Goal: Information Seeking & Learning: Find specific fact

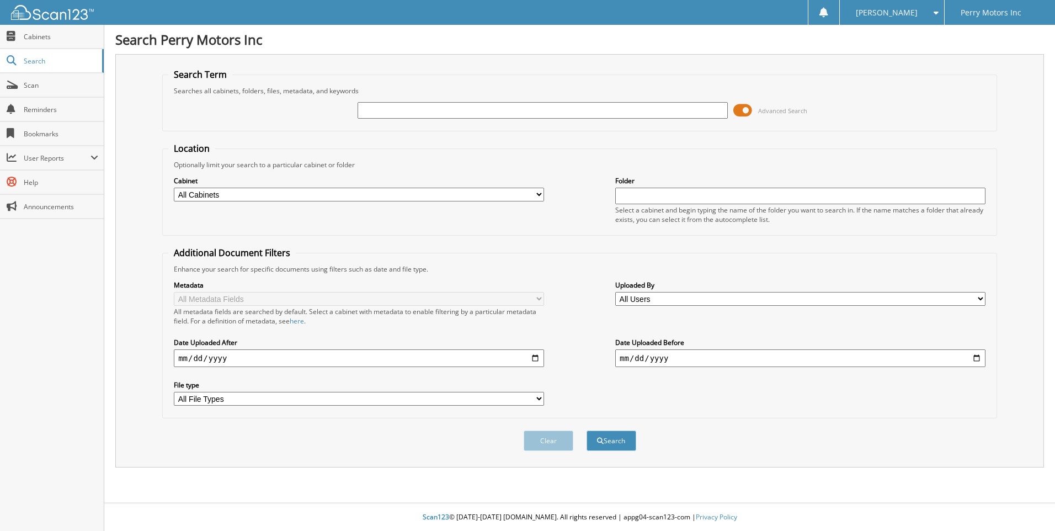
click at [374, 111] on input "text" at bounding box center [543, 110] width 370 height 17
type input "138059"
click at [587, 431] on button "Search" at bounding box center [612, 441] width 50 height 20
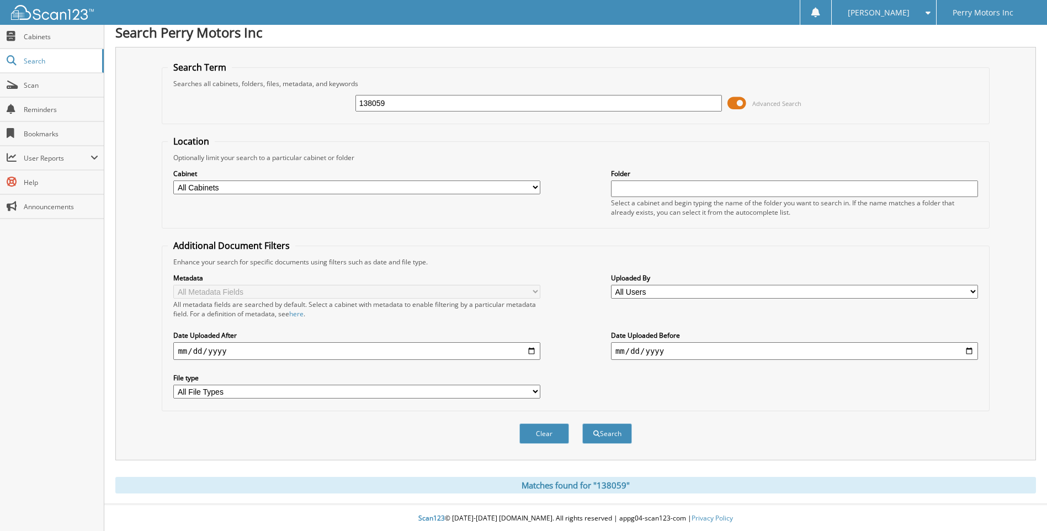
scroll to position [9, 0]
click at [605, 432] on button "Search" at bounding box center [607, 432] width 50 height 20
click at [631, 476] on div "Matches found for "138059"" at bounding box center [575, 484] width 921 height 17
drag, startPoint x: 740, startPoint y: 98, endPoint x: 732, endPoint y: 99, distance: 8.4
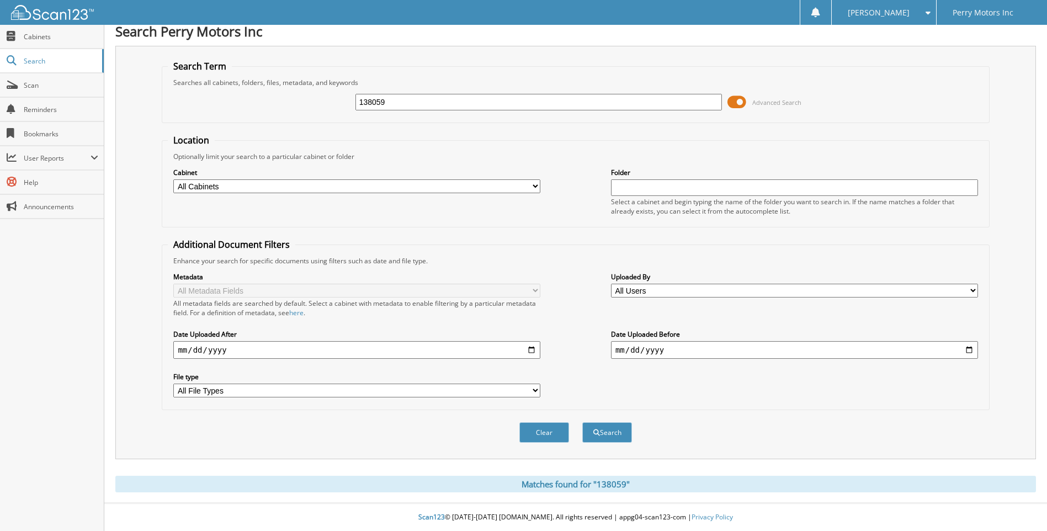
click at [732, 99] on span at bounding box center [736, 102] width 19 height 17
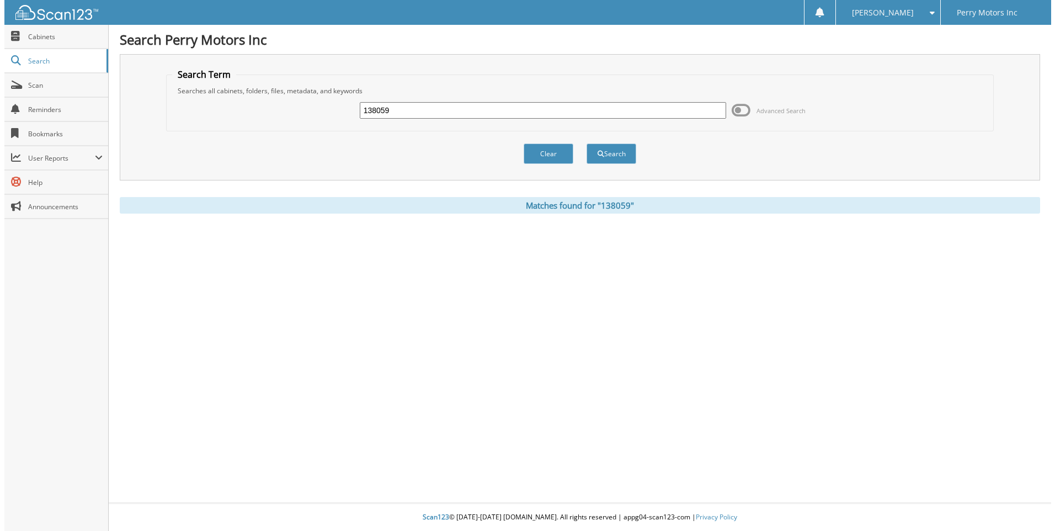
scroll to position [0, 0]
click at [602, 152] on span "submit" at bounding box center [600, 154] width 7 height 7
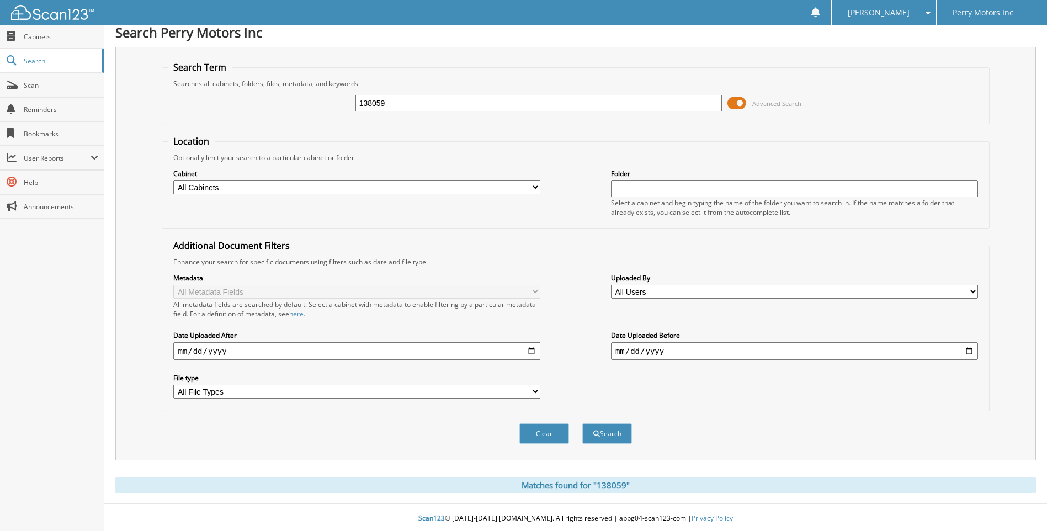
scroll to position [9, 0]
drag, startPoint x: 424, startPoint y: 99, endPoint x: 332, endPoint y: 108, distance: 92.0
click at [332, 108] on div "138059 Advanced Search" at bounding box center [575, 102] width 815 height 30
click at [551, 432] on button "Clear" at bounding box center [544, 432] width 50 height 20
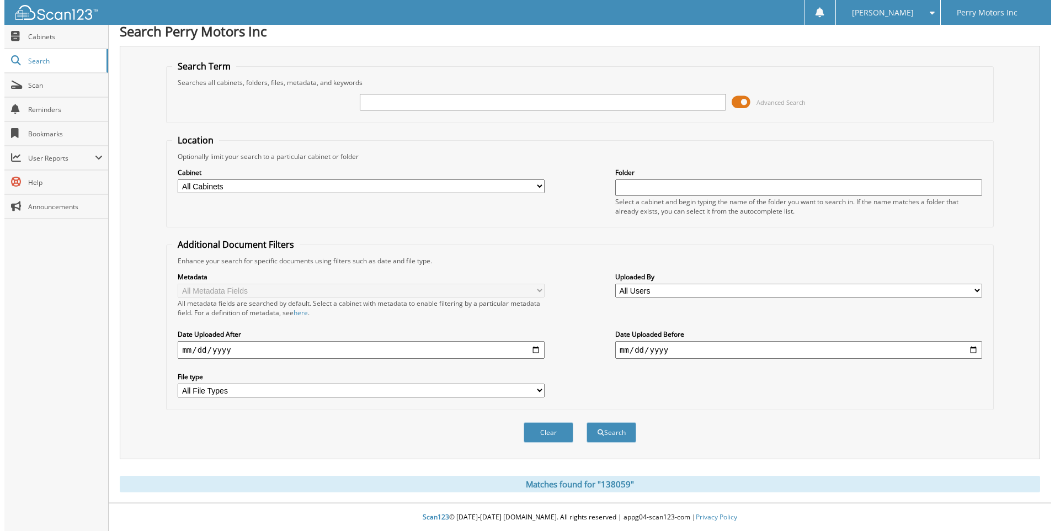
scroll to position [0, 0]
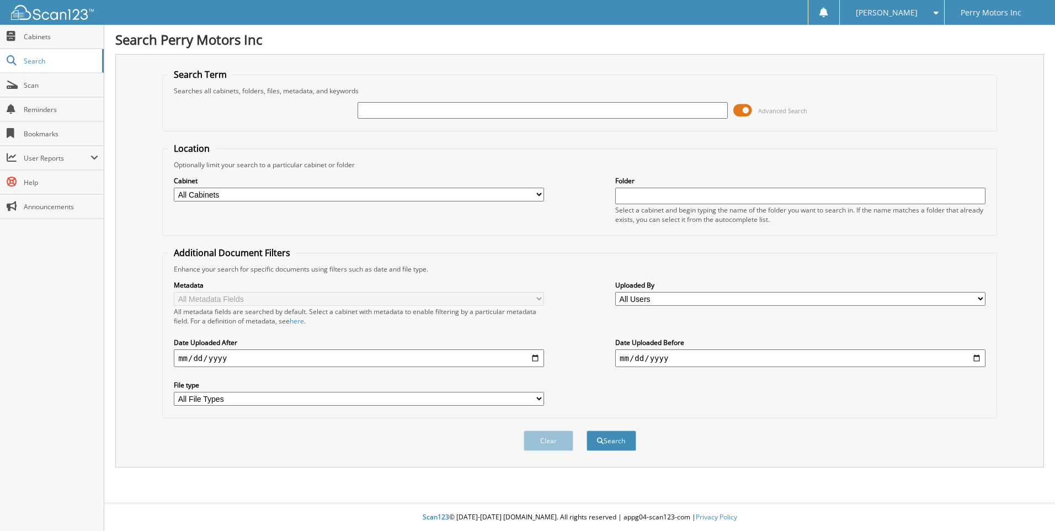
drag, startPoint x: 746, startPoint y: 111, endPoint x: 736, endPoint y: 112, distance: 10.5
click at [736, 112] on span at bounding box center [743, 110] width 19 height 17
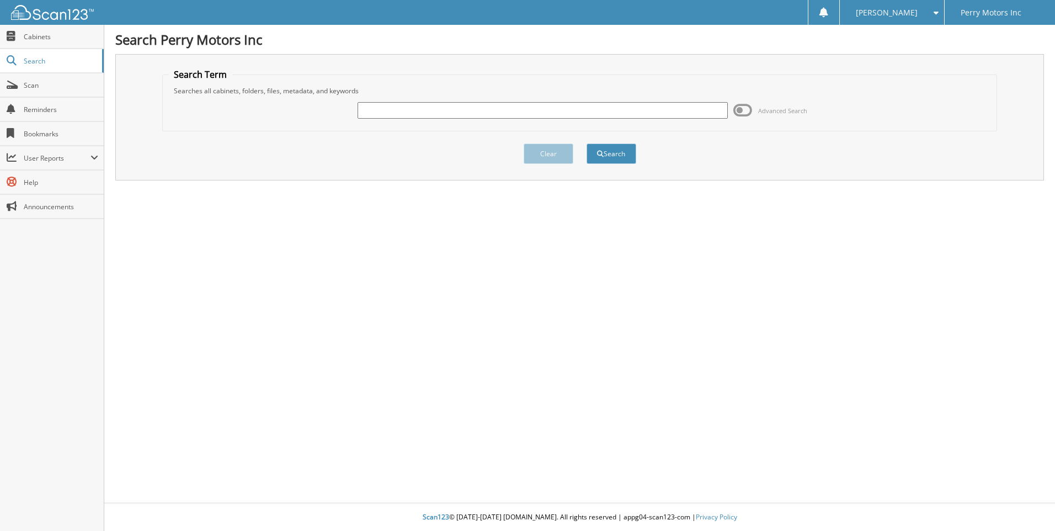
click at [402, 113] on input "text" at bounding box center [543, 110] width 370 height 17
click at [403, 109] on input "text" at bounding box center [543, 110] width 370 height 17
type input "138059"
click at [616, 153] on button "Search" at bounding box center [612, 154] width 50 height 20
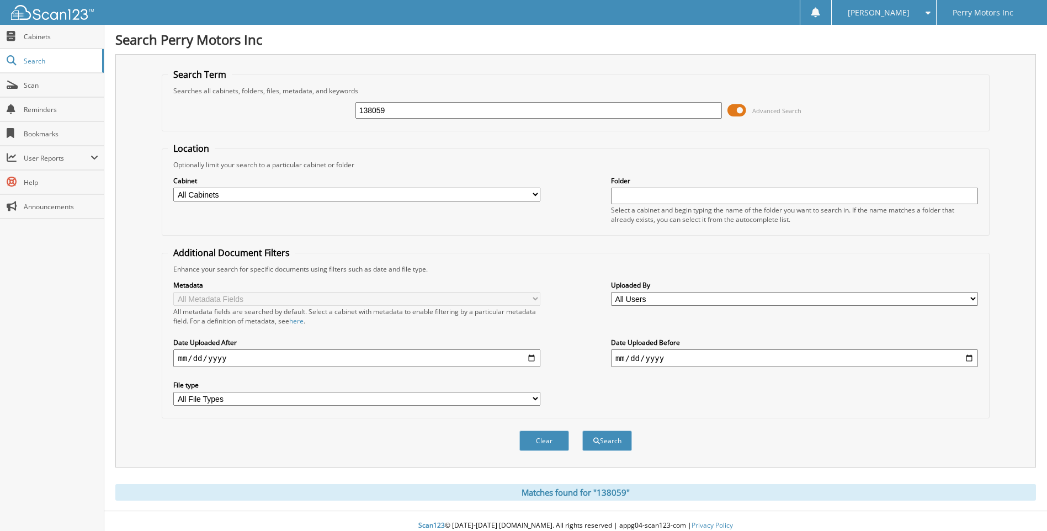
click at [929, 13] on span at bounding box center [925, 13] width 10 height 8
click at [972, 15] on span "Perry Motors Inc" at bounding box center [983, 12] width 61 height 7
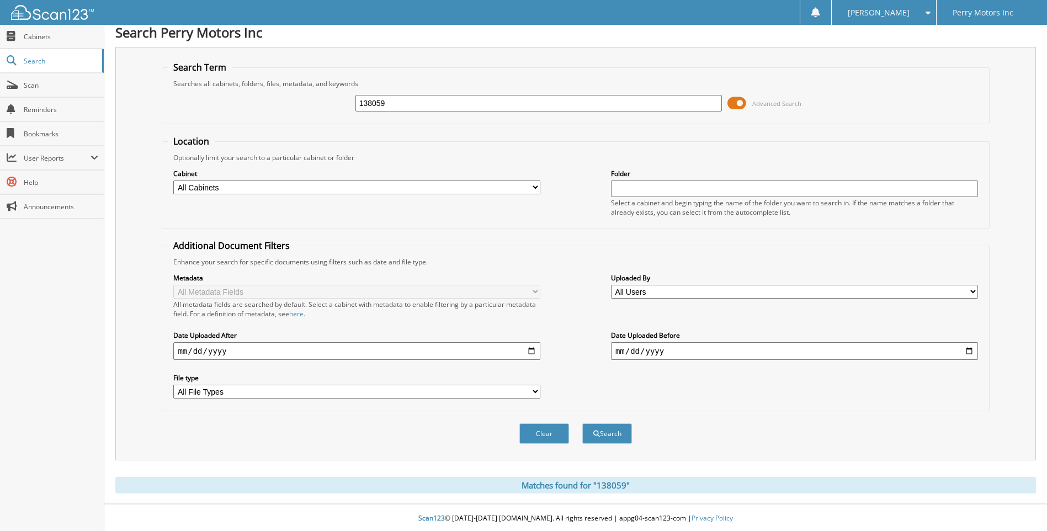
scroll to position [9, 0]
click at [604, 487] on div "Matches found for "138059"" at bounding box center [575, 484] width 921 height 17
click at [589, 488] on div "Matches found for "138059"" at bounding box center [575, 484] width 921 height 17
click at [572, 483] on div "Matches found for "138059"" at bounding box center [575, 484] width 921 height 17
click at [550, 431] on button "Clear" at bounding box center [544, 432] width 50 height 20
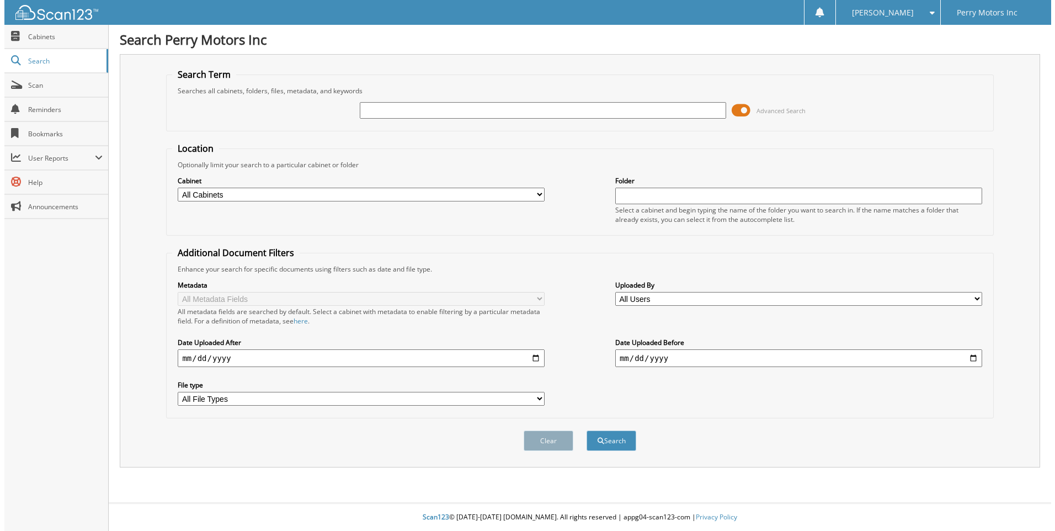
scroll to position [0, 0]
drag, startPoint x: 746, startPoint y: 109, endPoint x: 735, endPoint y: 110, distance: 10.6
click at [735, 110] on span at bounding box center [743, 110] width 19 height 17
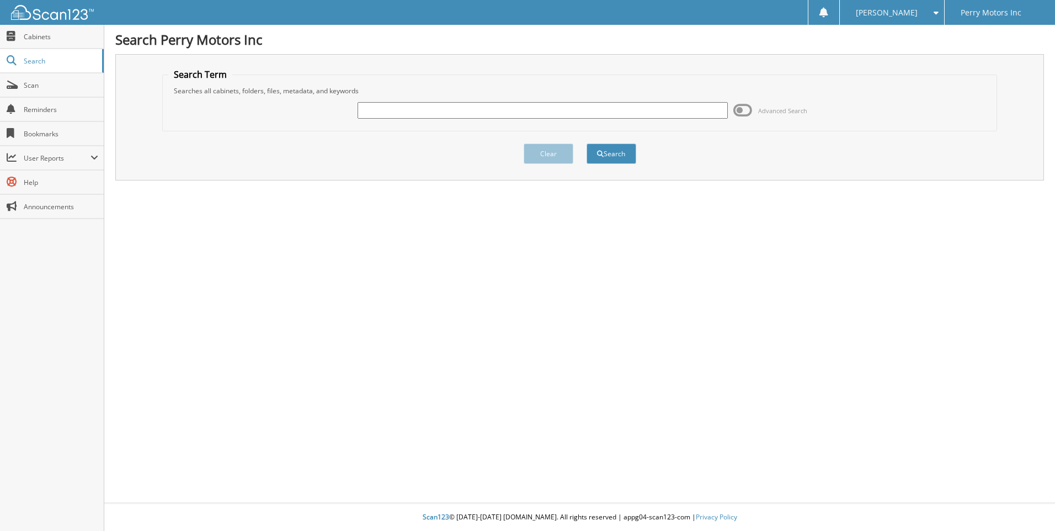
drag, startPoint x: 635, startPoint y: 323, endPoint x: 556, endPoint y: 319, distance: 78.5
click at [556, 319] on div "Search Perry Motors Inc Search Term Searches all cabinets, folders, files, meta…" at bounding box center [579, 265] width 951 height 531
